Goal: Find specific page/section: Find specific page/section

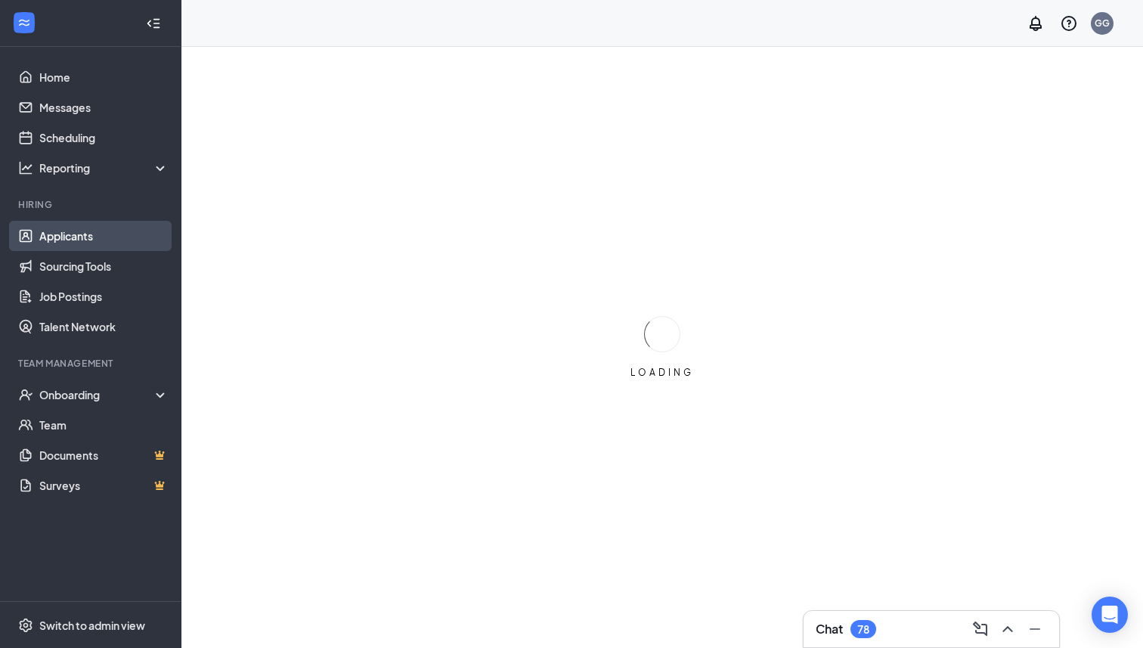
click at [79, 238] on link "Applicants" at bounding box center [103, 236] width 129 height 30
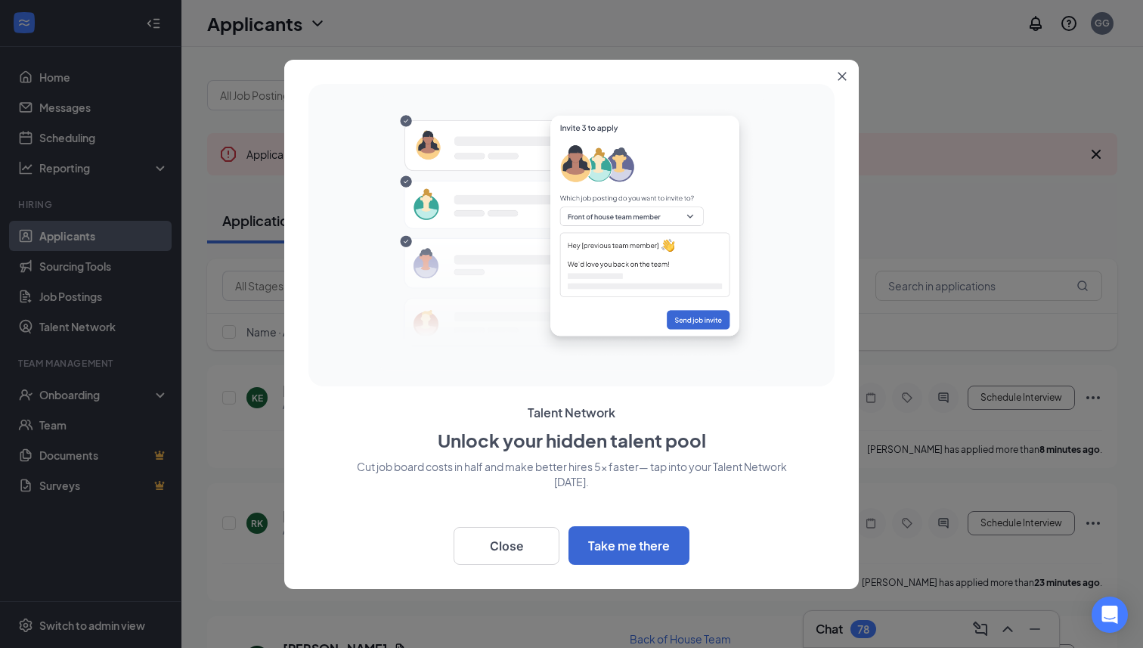
click at [843, 79] on icon "Close" at bounding box center [841, 76] width 9 height 9
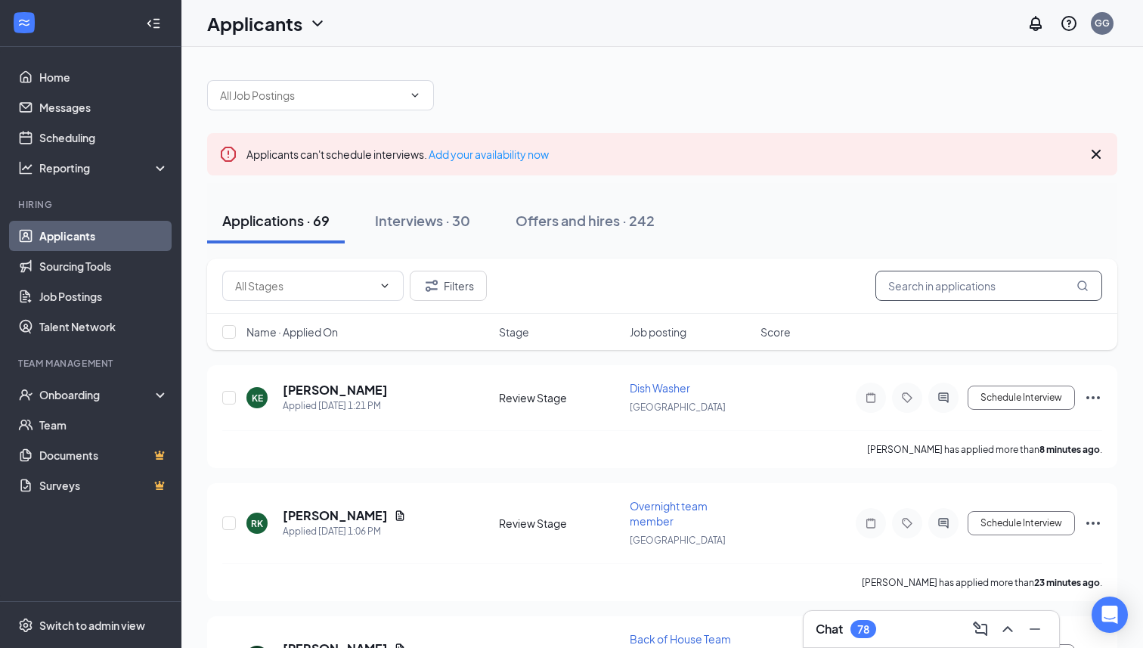
click at [892, 285] on input "text" at bounding box center [988, 286] width 227 height 30
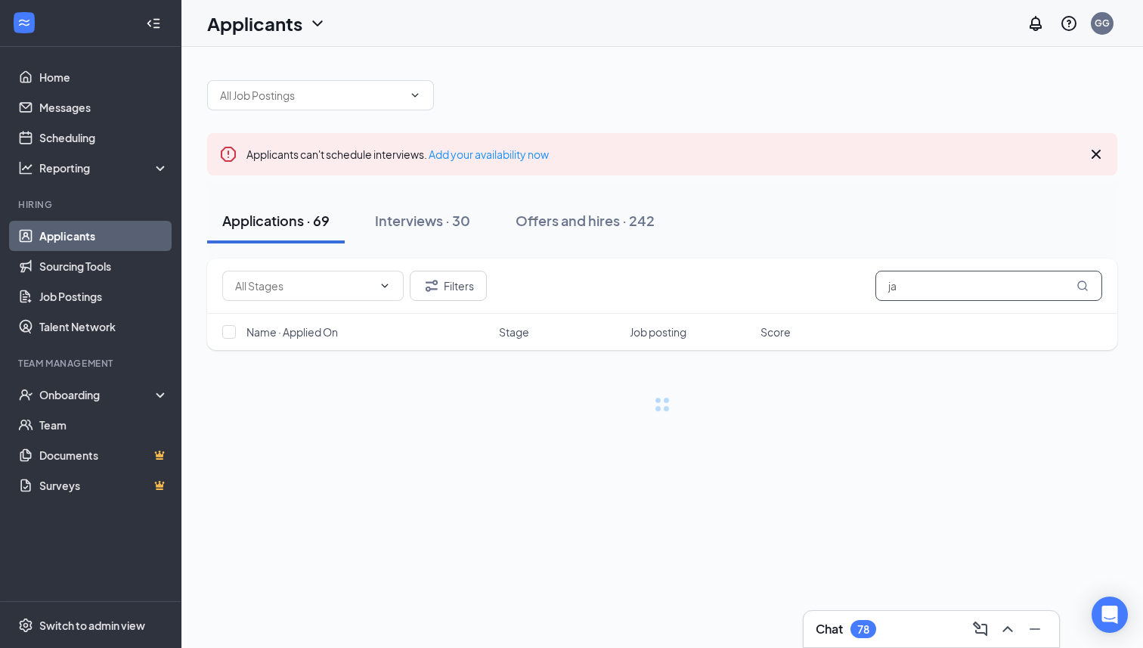
type input "j"
type input "[PERSON_NAME]"
